Goal: Download file/media

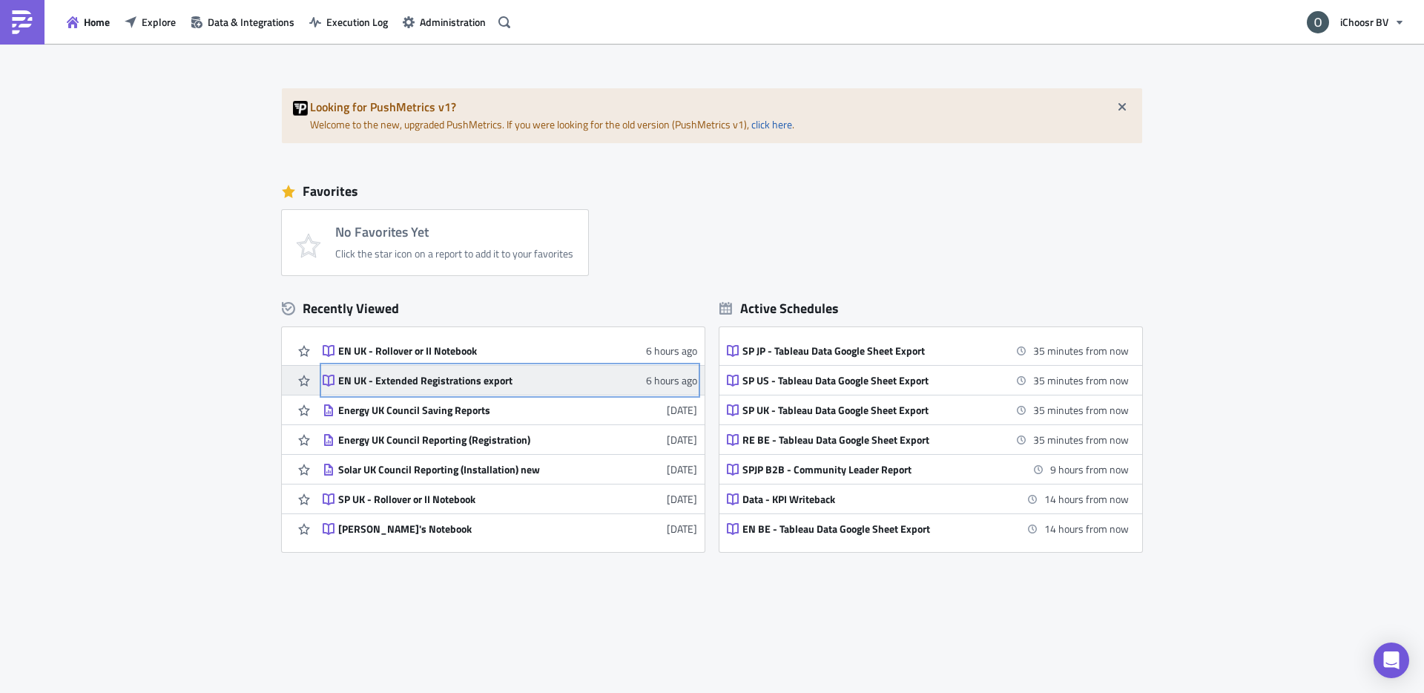
click at [436, 378] on div "EN UK - Extended Registrations export" at bounding box center [468, 380] width 260 height 13
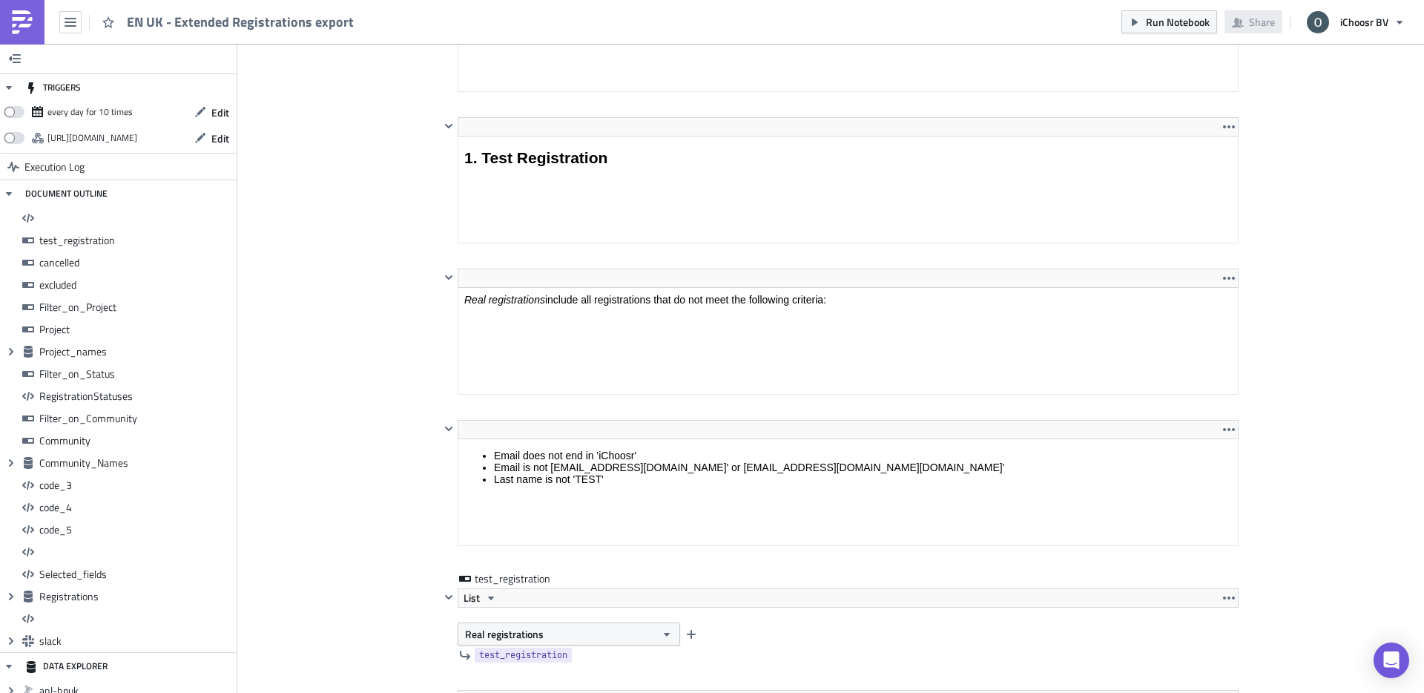
scroll to position [2186, 0]
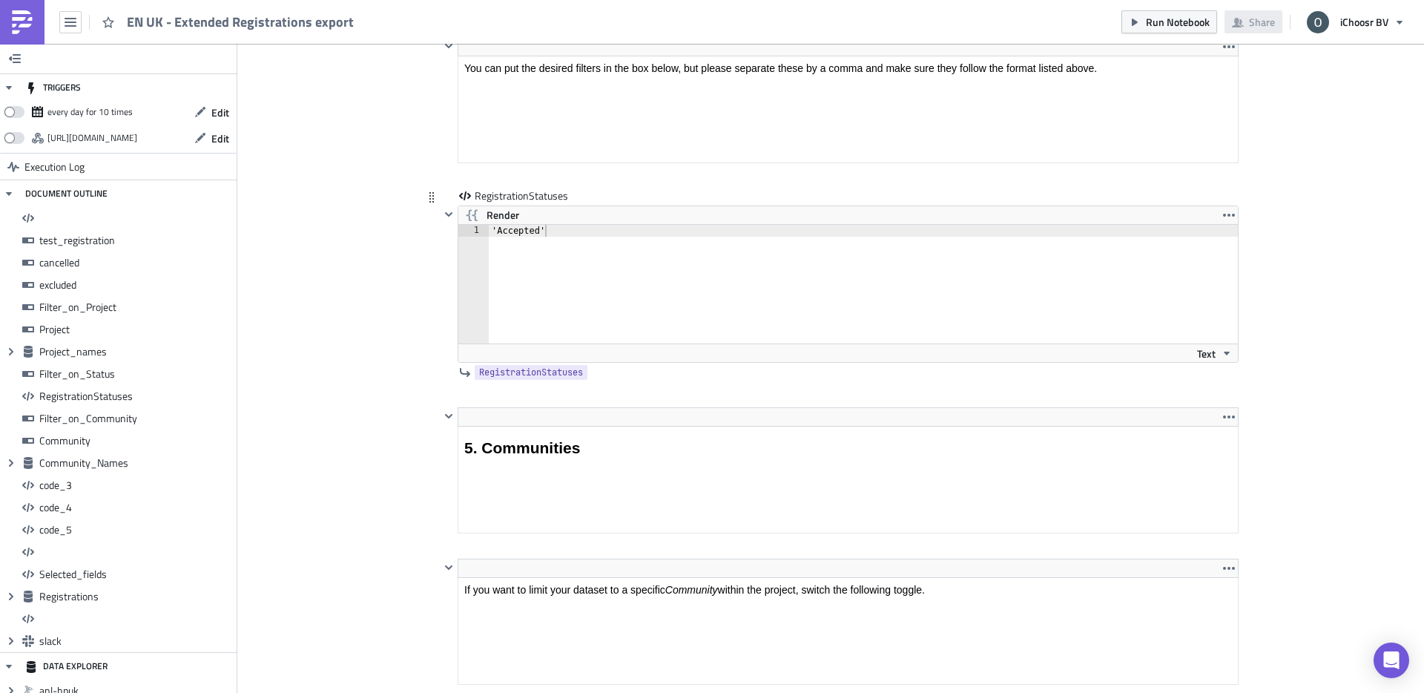
type textarea "'Accepted'"
click at [547, 230] on div "'Accepted'" at bounding box center [872, 296] width 767 height 142
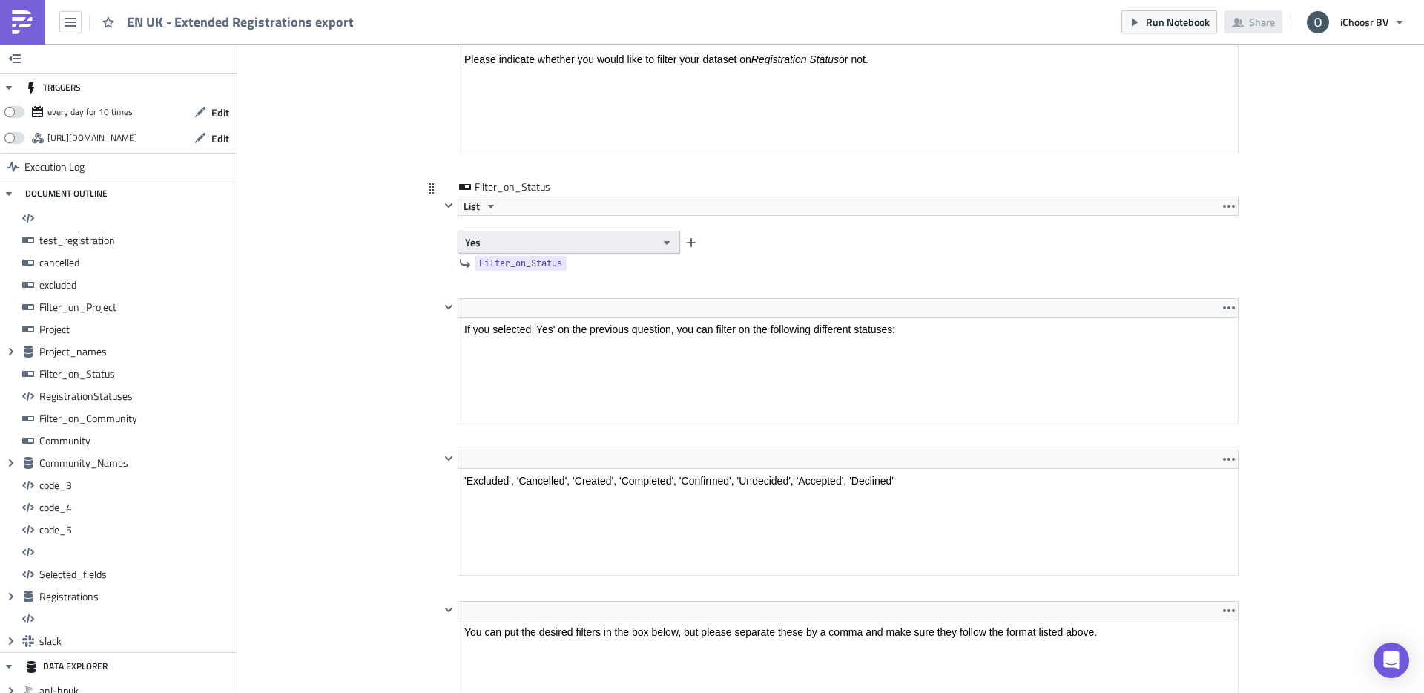
click at [476, 232] on button "Yes" at bounding box center [569, 242] width 223 height 23
click at [507, 297] on div "No" at bounding box center [528, 290] width 123 height 15
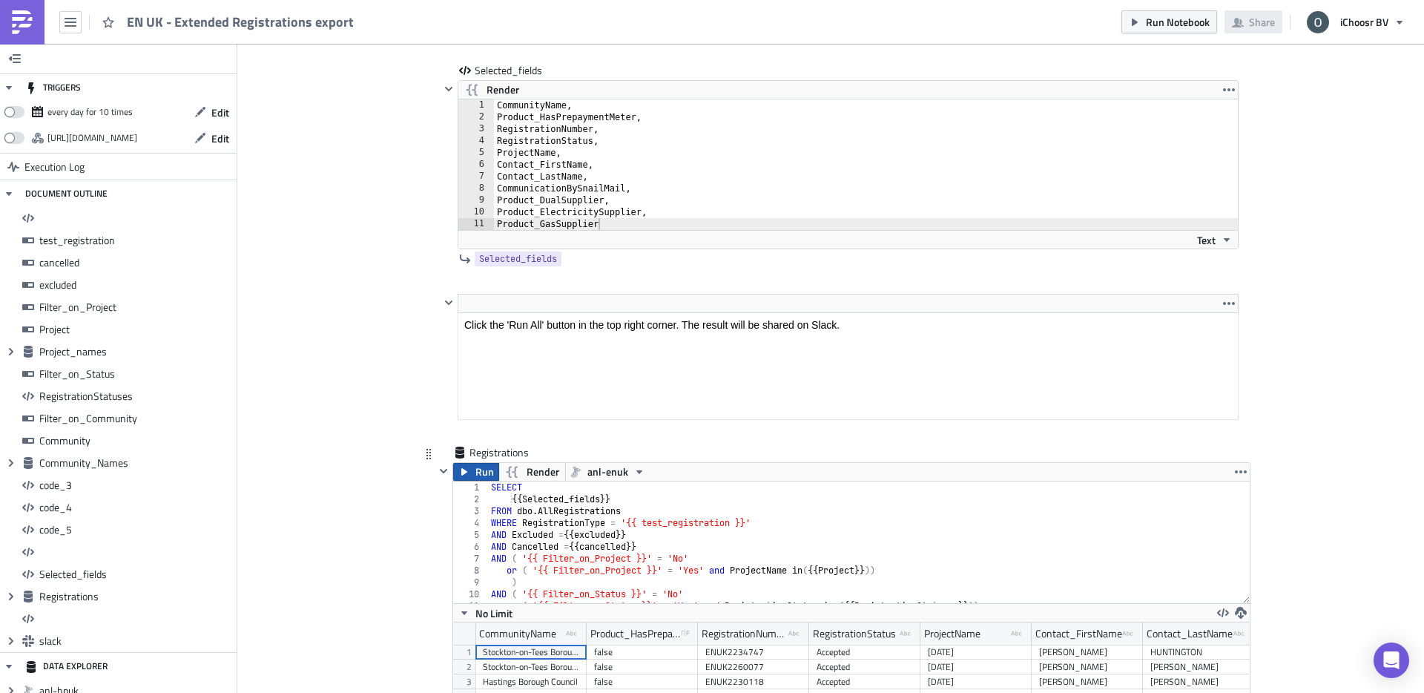
click at [464, 475] on icon "button" at bounding box center [464, 472] width 12 height 12
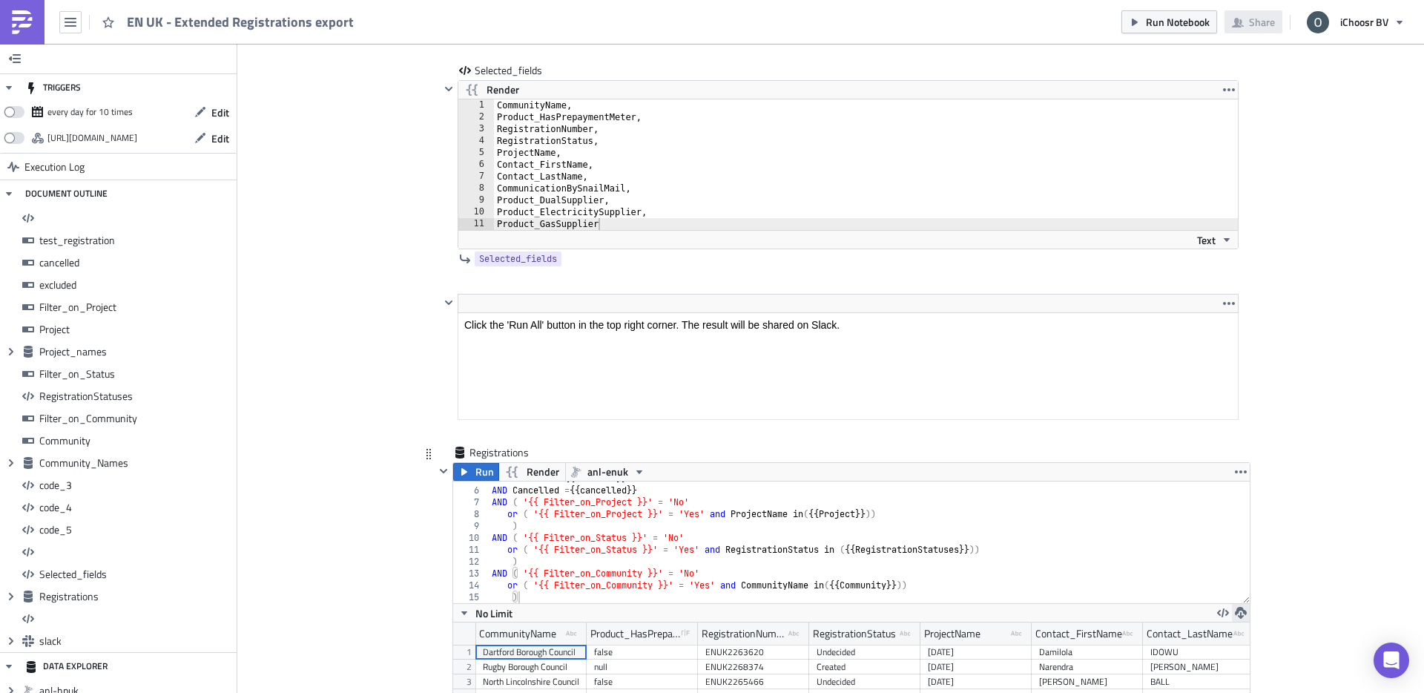
click at [1236, 613] on icon "button" at bounding box center [1241, 613] width 12 height 12
click at [1249, 558] on div "CSV" at bounding box center [1299, 555] width 116 height 15
